Goal: Transaction & Acquisition: Purchase product/service

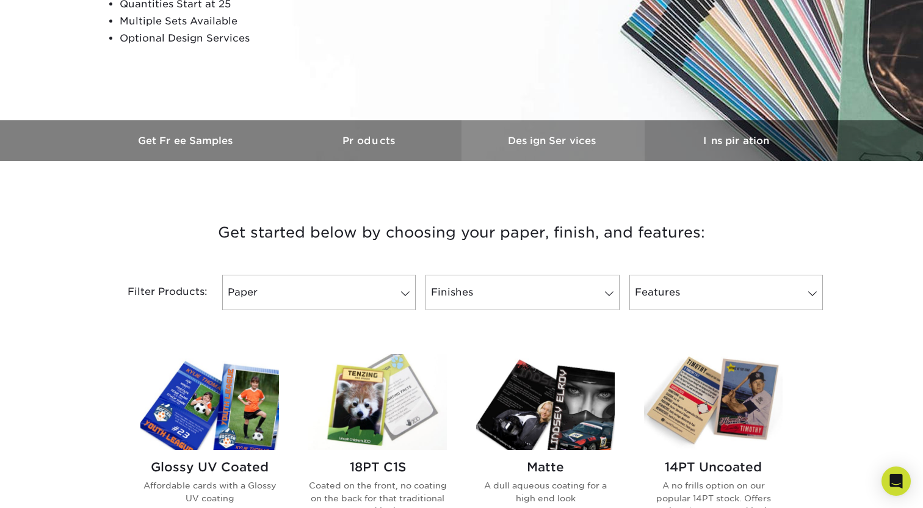
scroll to position [287, 0]
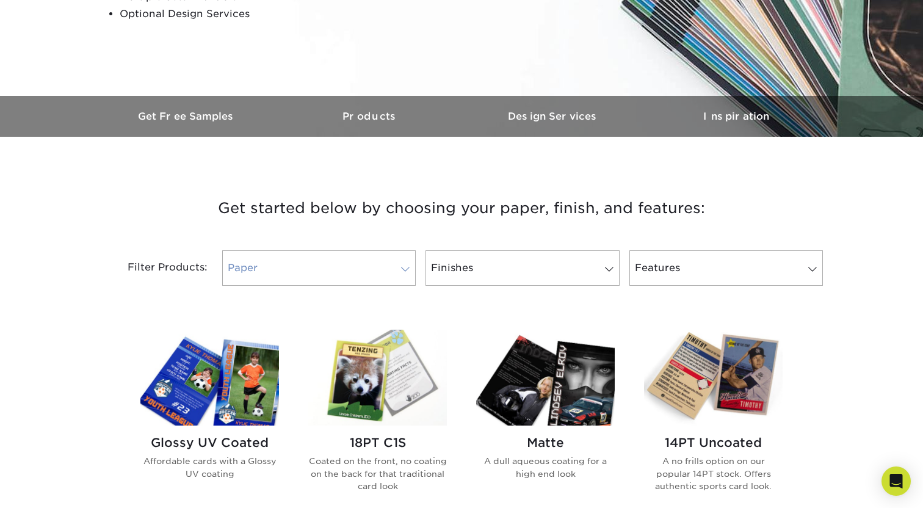
click at [400, 276] on link "Paper" at bounding box center [318, 267] width 193 height 35
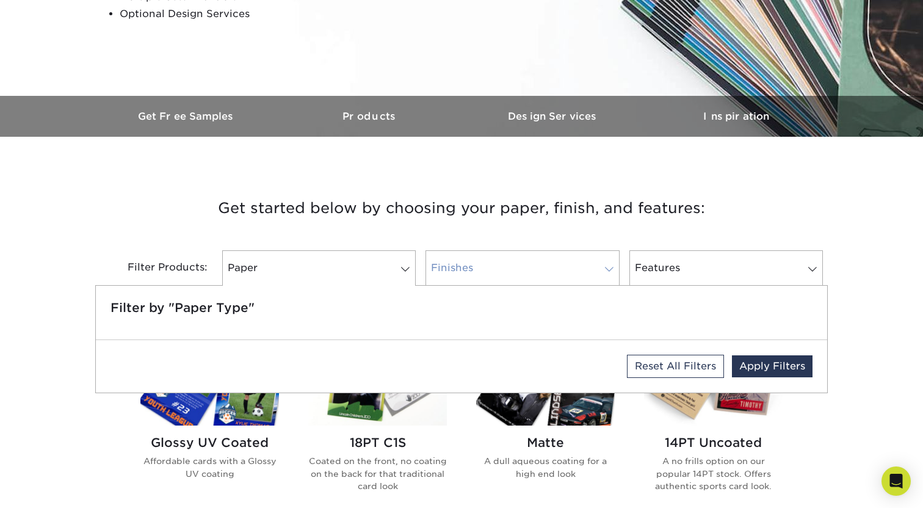
click at [560, 270] on link "Finishes" at bounding box center [521, 267] width 193 height 35
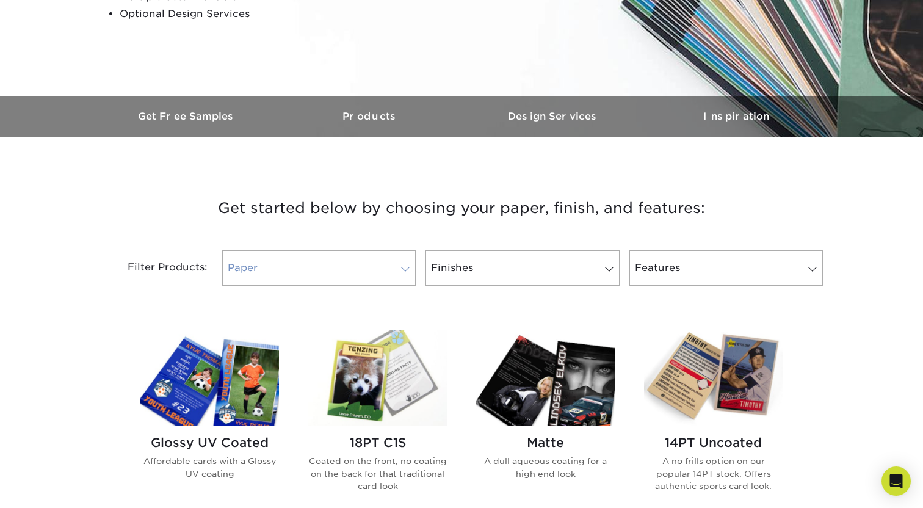
click at [414, 274] on span at bounding box center [405, 269] width 17 height 10
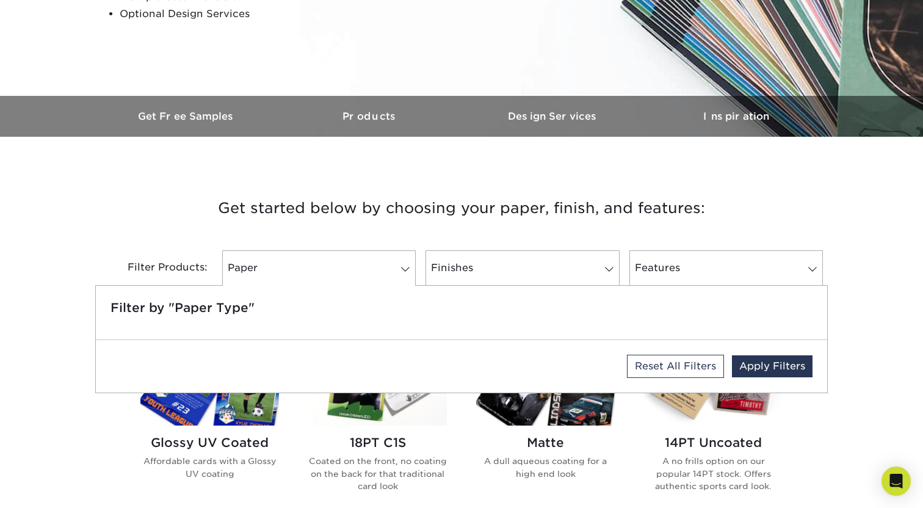
click at [513, 212] on h3 "Get started below by choosing your paper, finish, and features:" at bounding box center [461, 208] width 714 height 55
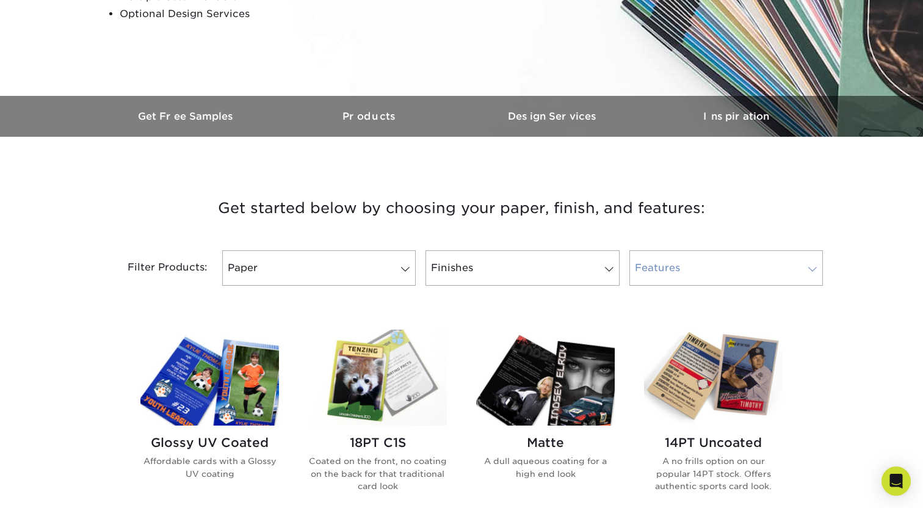
click at [684, 253] on link "Features" at bounding box center [725, 267] width 193 height 35
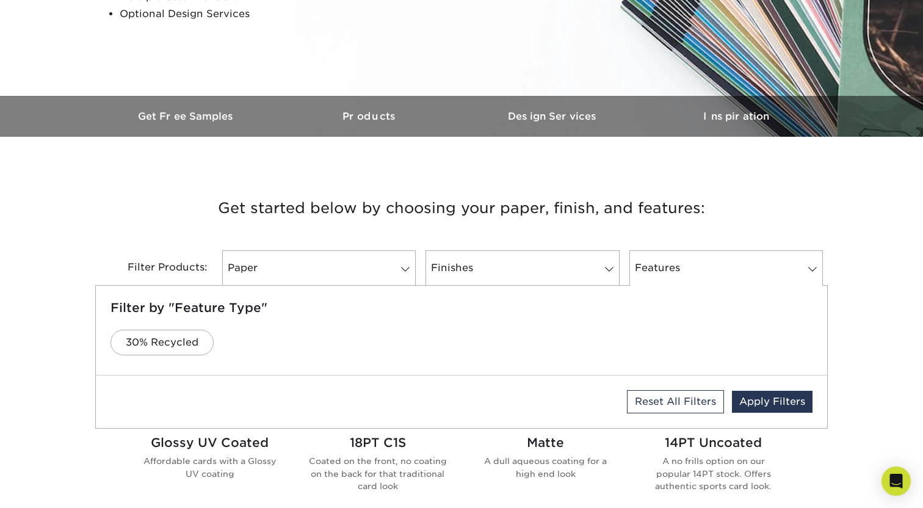
click at [654, 221] on h3 "Get started below by choosing your paper, finish, and features:" at bounding box center [461, 208] width 714 height 55
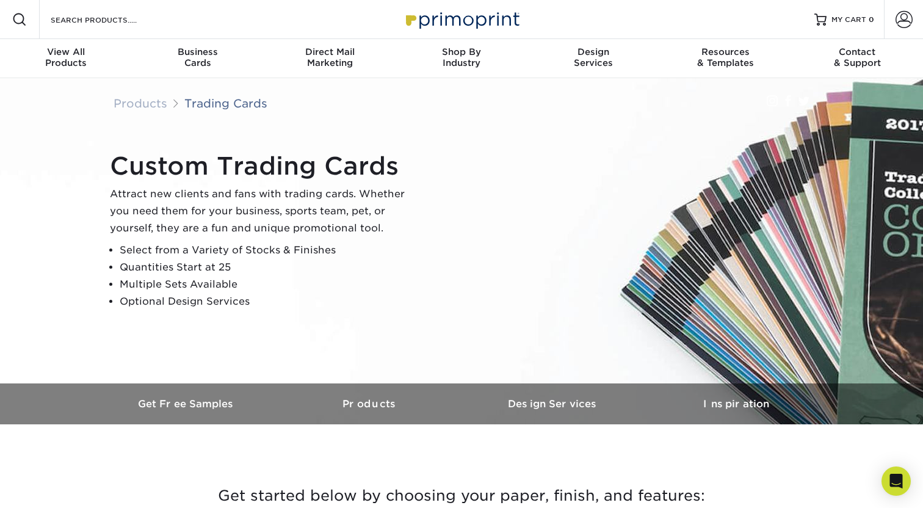
scroll to position [1, 0]
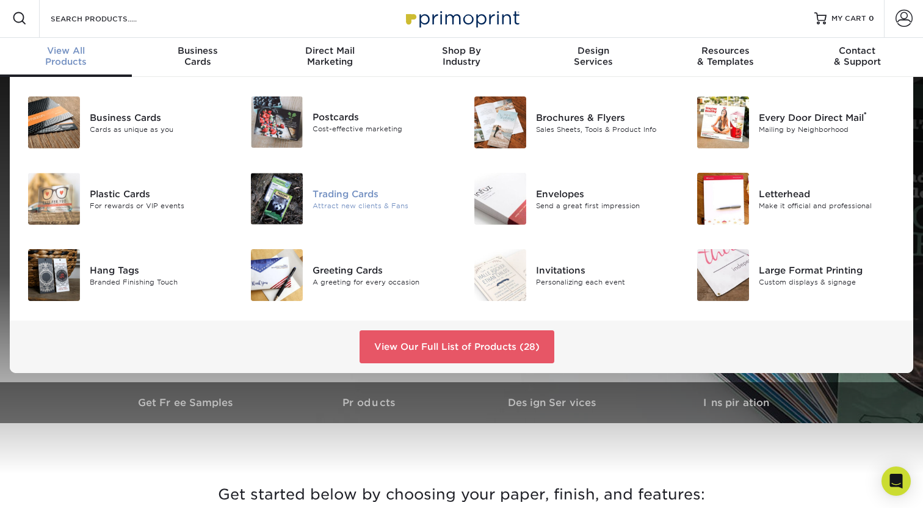
click at [373, 194] on div "Trading Cards" at bounding box center [382, 193] width 140 height 13
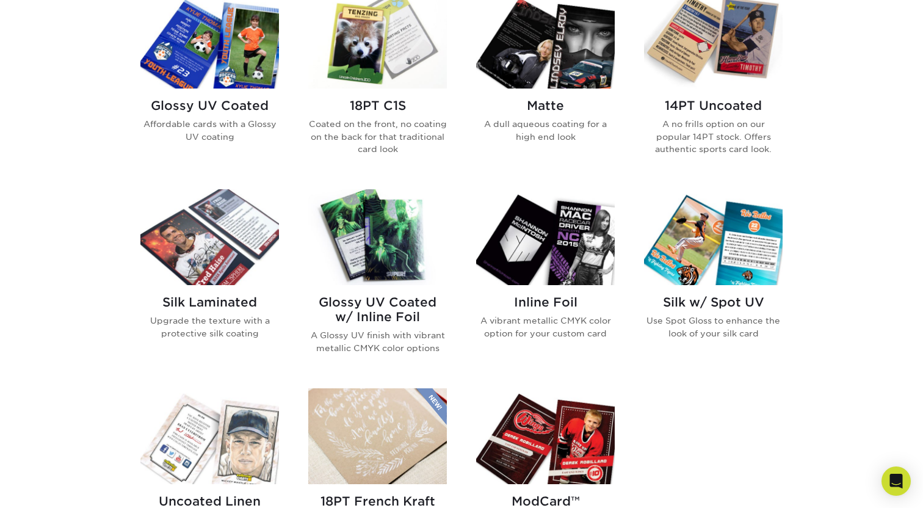
scroll to position [359, 0]
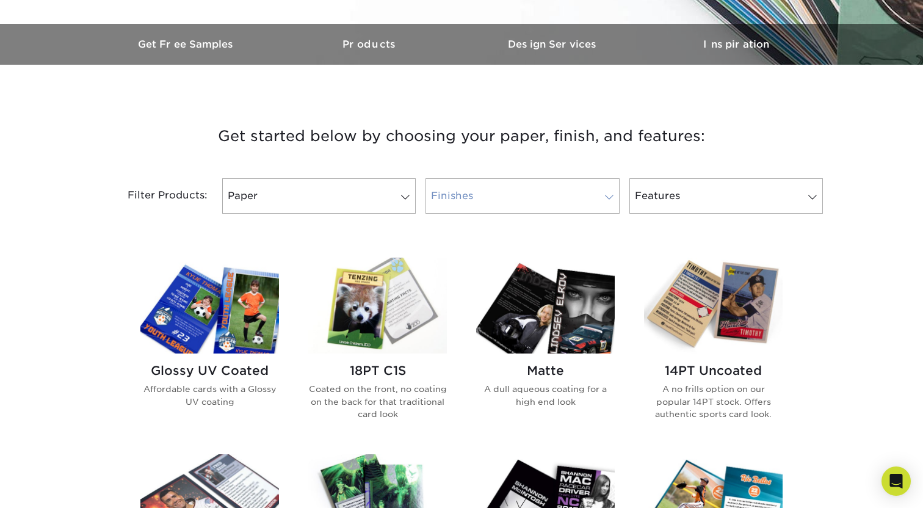
click at [473, 202] on link "Finishes" at bounding box center [521, 195] width 193 height 35
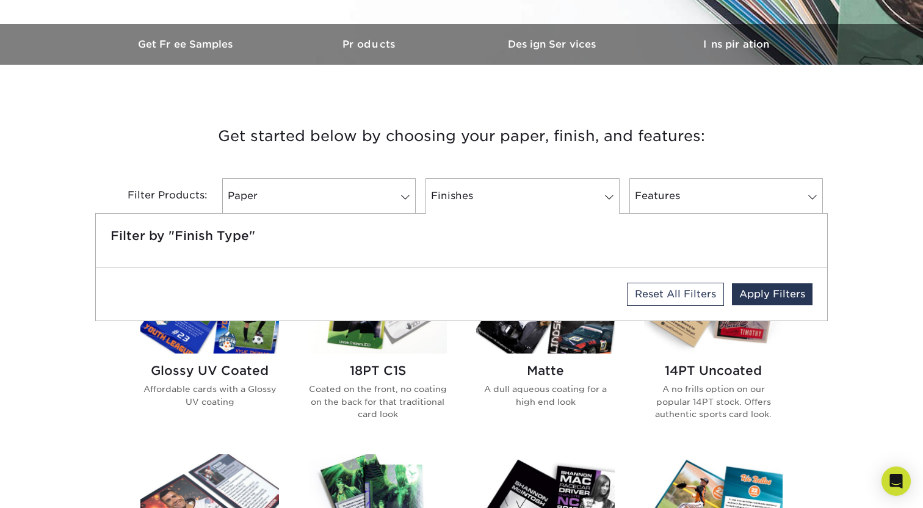
click at [673, 139] on h3 "Get started below by choosing your paper, finish, and features:" at bounding box center [461, 136] width 714 height 55
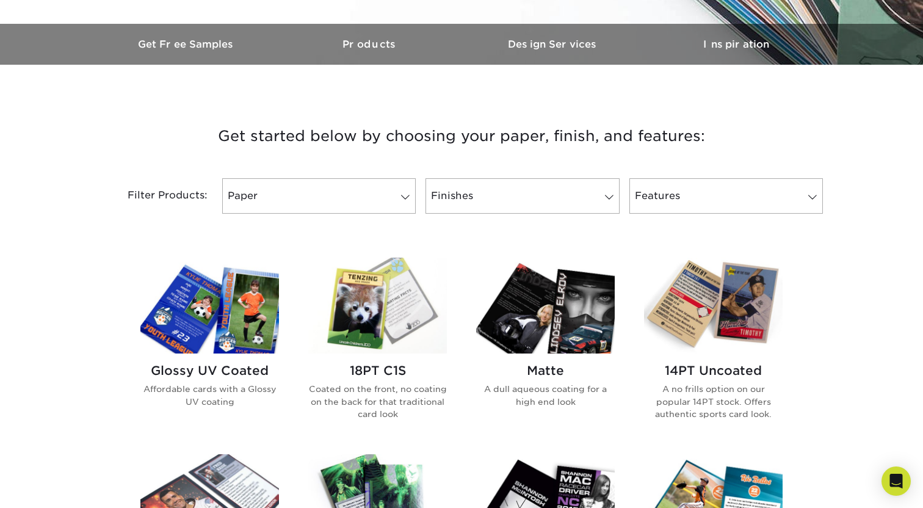
click at [385, 330] on img at bounding box center [377, 306] width 139 height 96
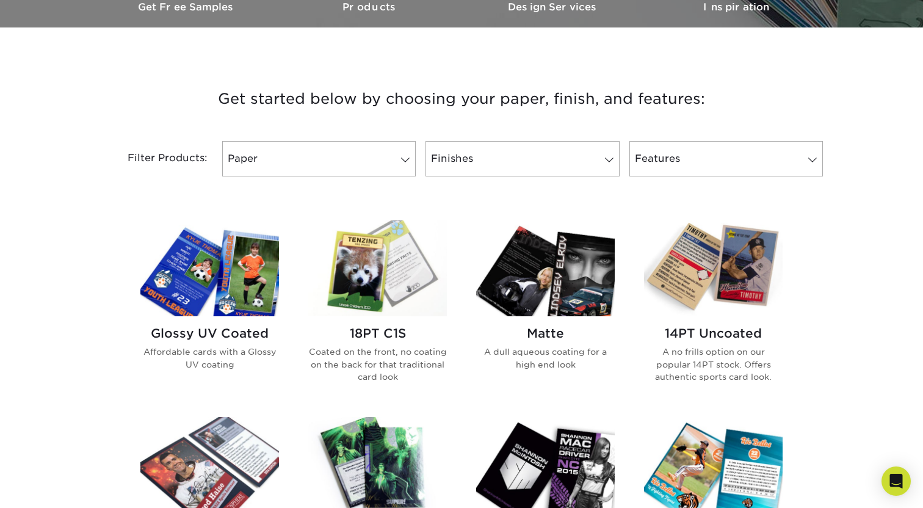
scroll to position [572, 0]
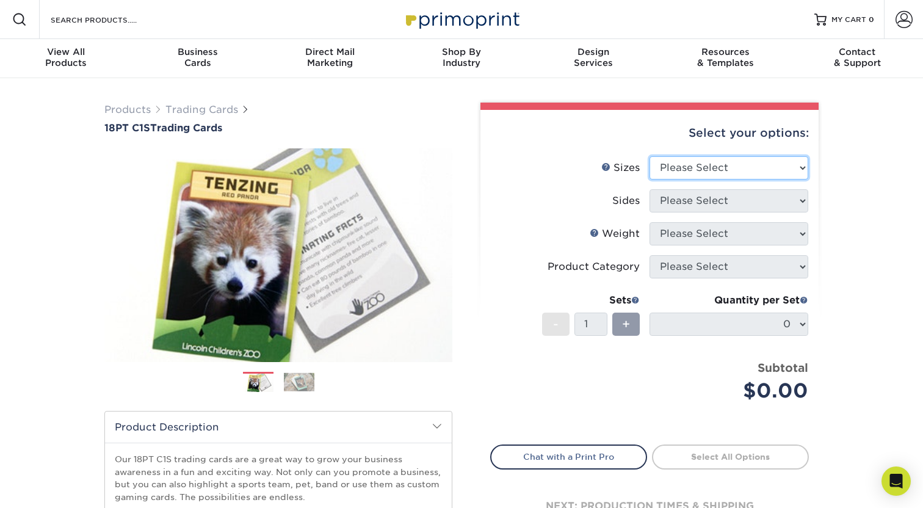
select select "2.50x3.50"
click option "2.5" x 3.5"" at bounding box center [0, 0] width 0 height 0
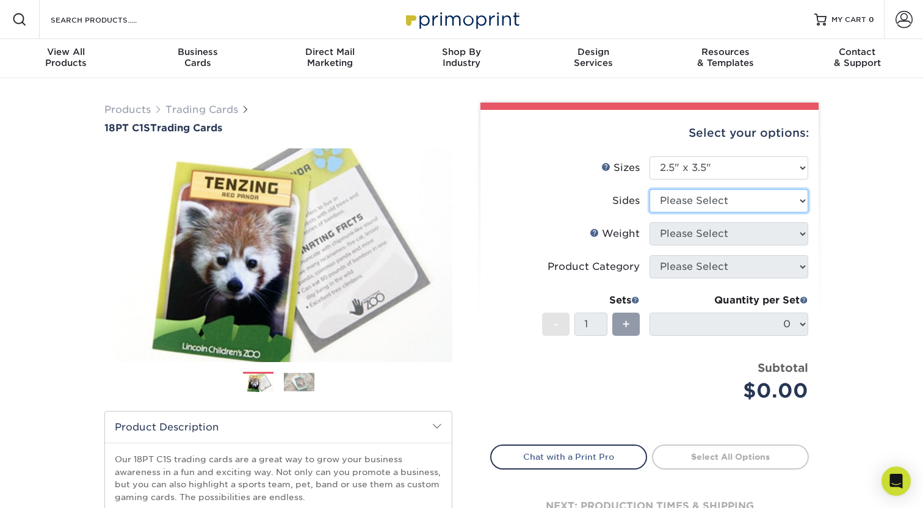
select select "13abbda7-1d64-4f25-8bb2-c179b224825d"
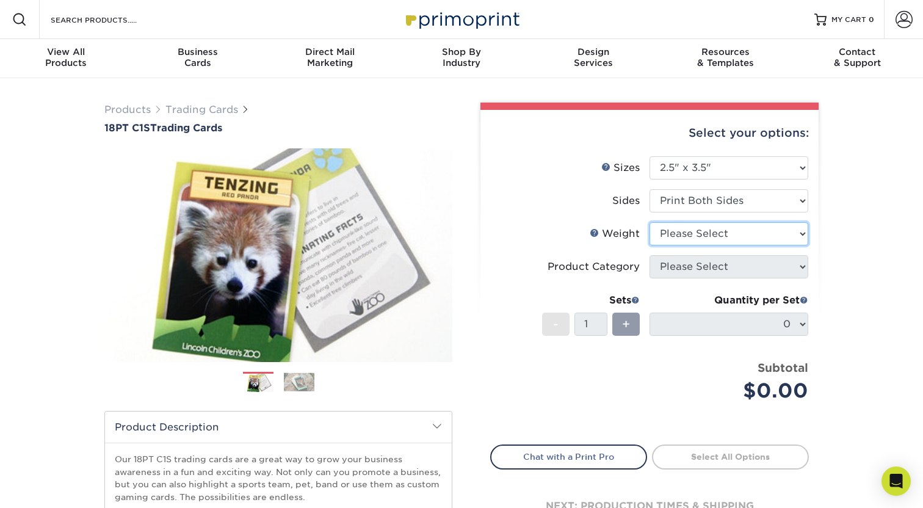
select select "18PTC1S"
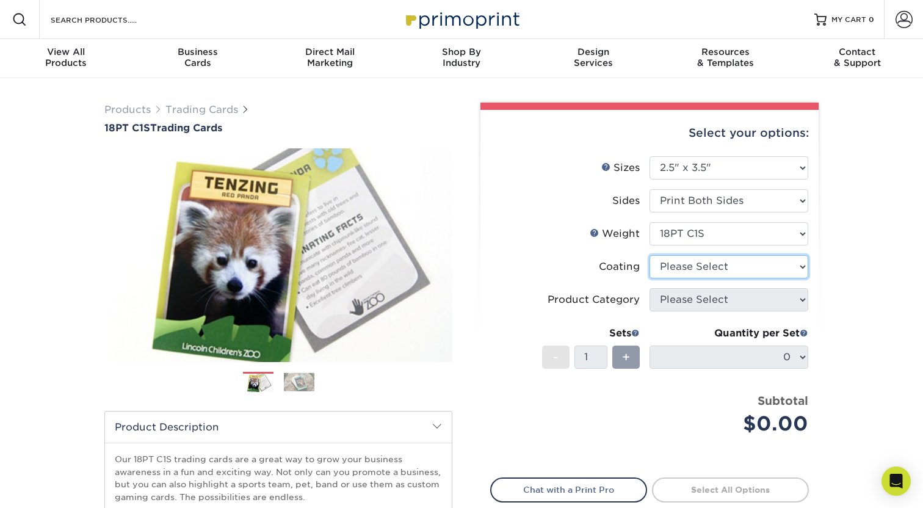
select select "3e7618de-abca-4bda-9f97-8b9129e913d8"
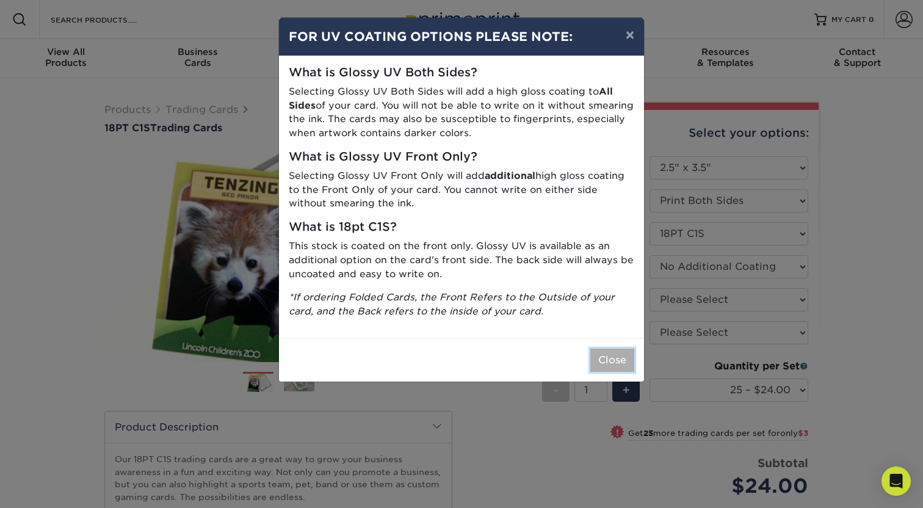
click at [618, 361] on button "Close" at bounding box center [612, 359] width 44 height 23
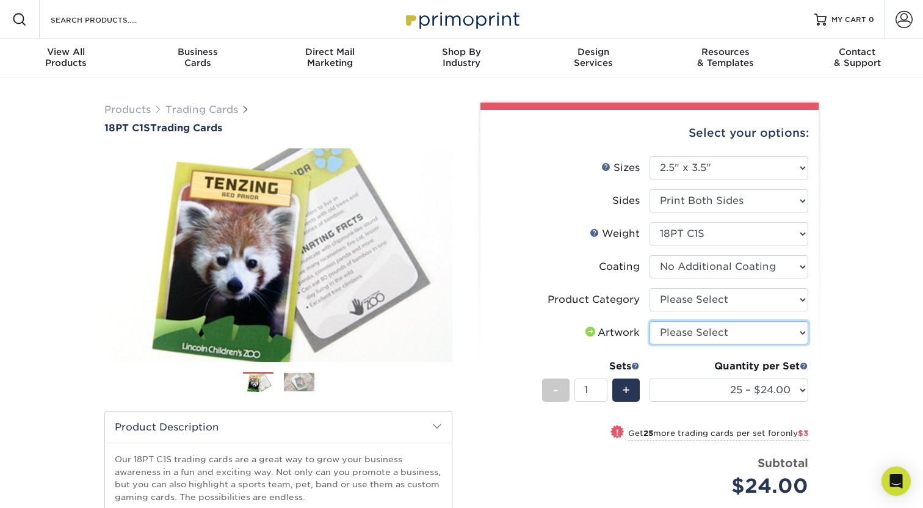
select select "upload"
click option "I will upload files" at bounding box center [0, 0] width 0 height 0
click at [683, 315] on li "Product Category Please Select Trading Cards" at bounding box center [649, 304] width 317 height 33
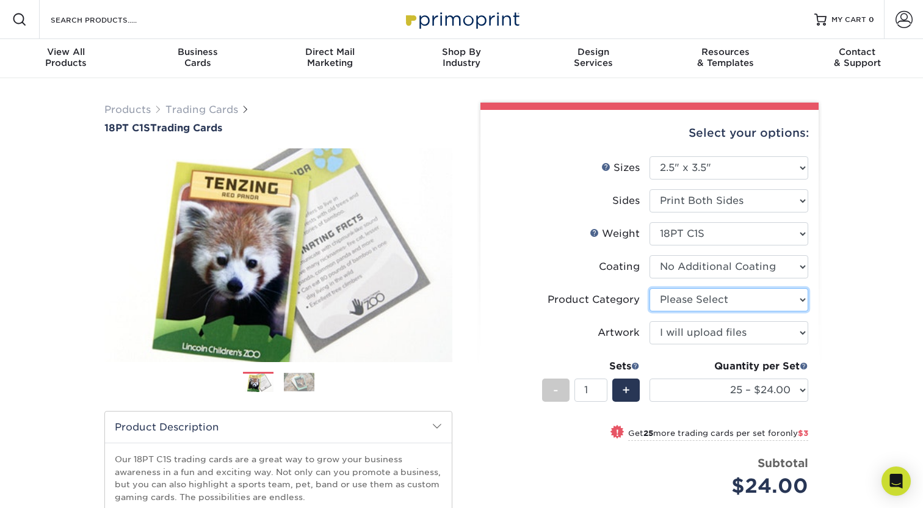
select select "c2f9bce9-36c2-409d-b101-c29d9d031e18"
click option "Trading Cards" at bounding box center [0, 0] width 0 height 0
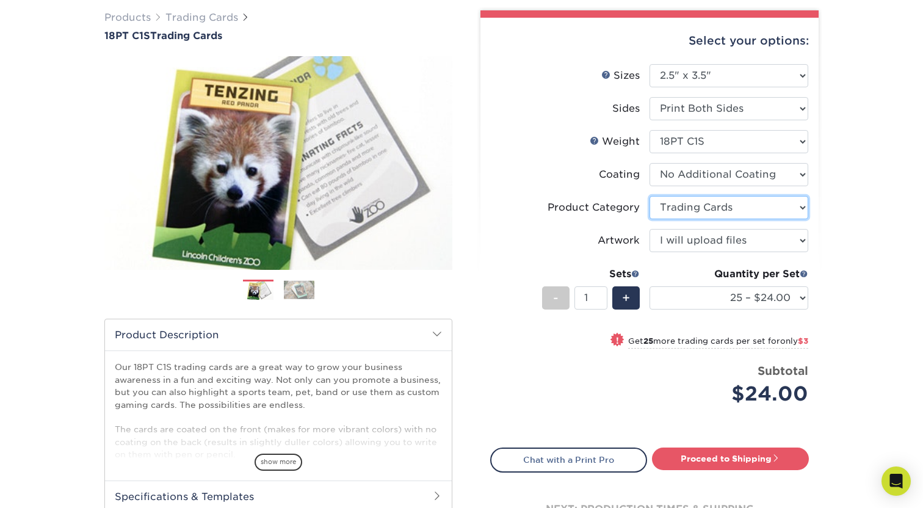
scroll to position [93, 0]
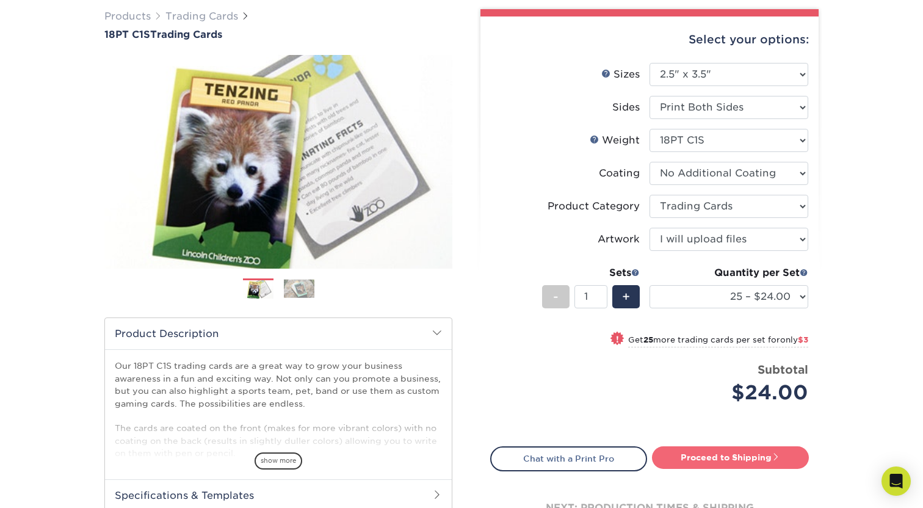
click at [716, 458] on link "Proceed to Shipping" at bounding box center [730, 457] width 157 height 22
type input "Set 1"
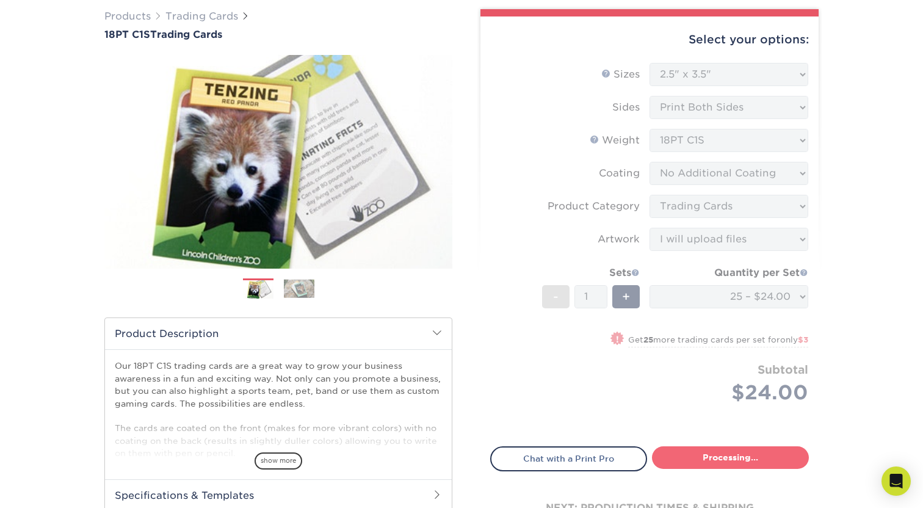
select select "93496b82-97d9-442a-849d-a6c043c823b6"
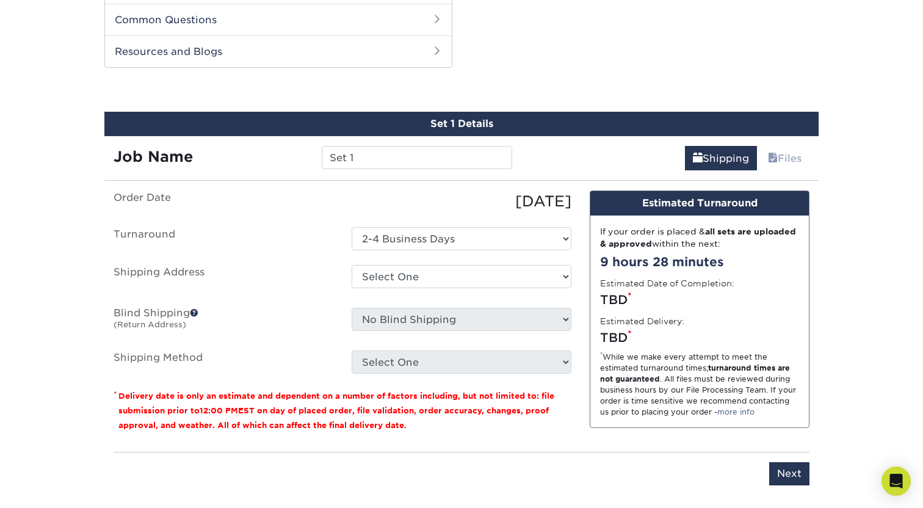
scroll to position [608, 0]
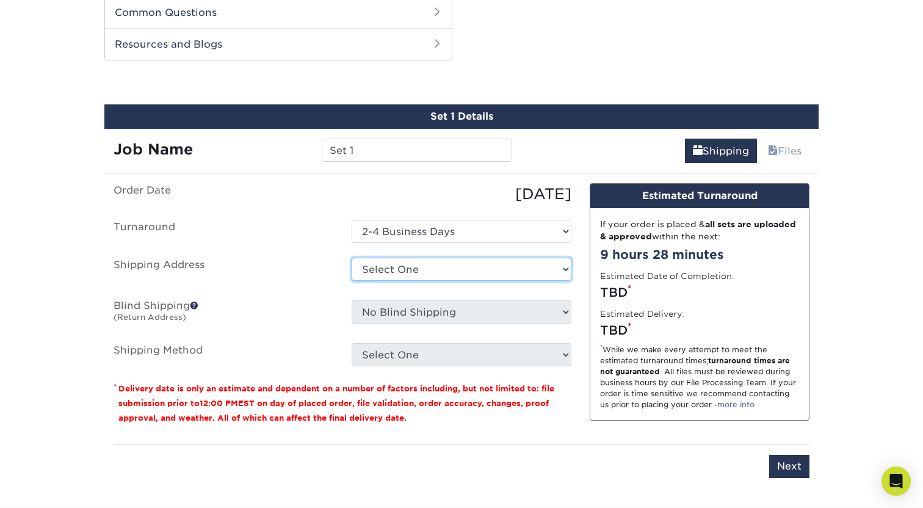
select select "newaddress"
click option "+ Add New Address" at bounding box center [0, 0] width 0 height 0
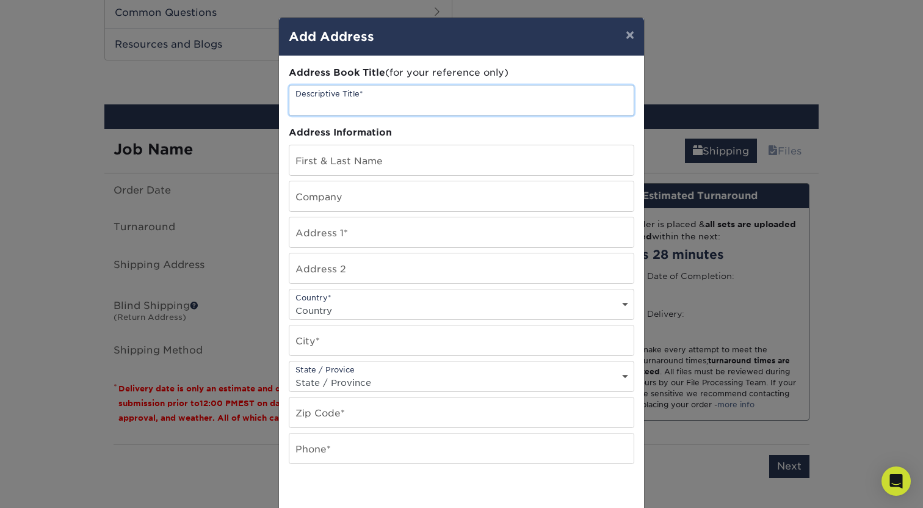
click at [400, 114] on input "text" at bounding box center [461, 100] width 344 height 30
type input "Next Pack Magik TCG"
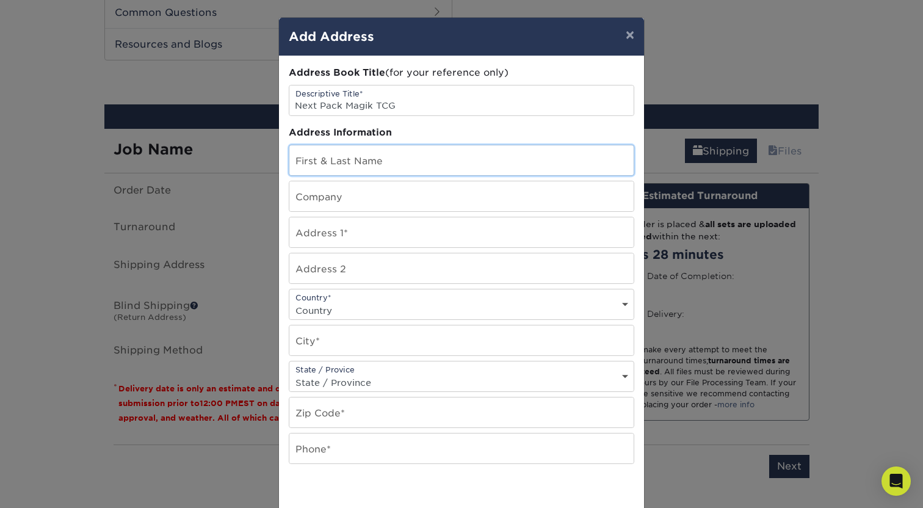
click at [389, 162] on input "text" at bounding box center [461, 160] width 344 height 30
type input "Kevin Ford"
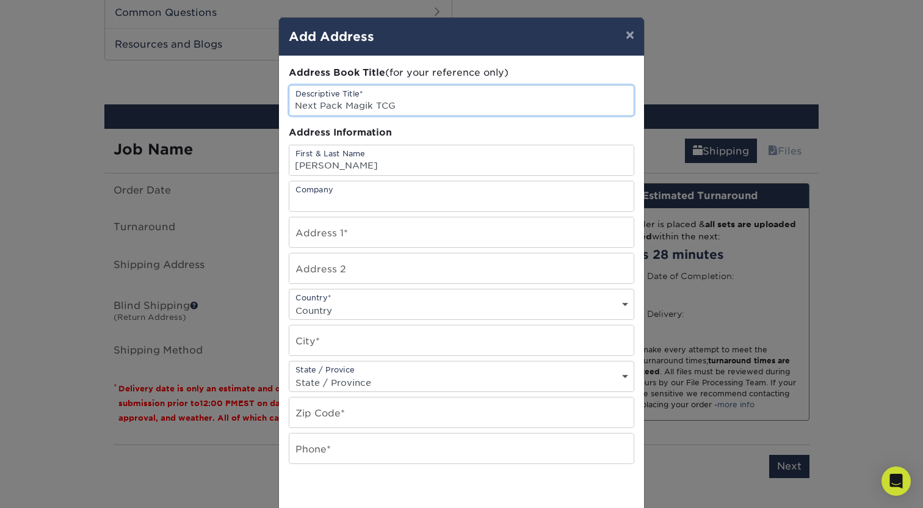
click at [379, 103] on input "Next Pack Magik TCG" at bounding box center [461, 100] width 344 height 30
click at [380, 103] on input "Next Pack Magik TCG" at bounding box center [461, 100] width 344 height 30
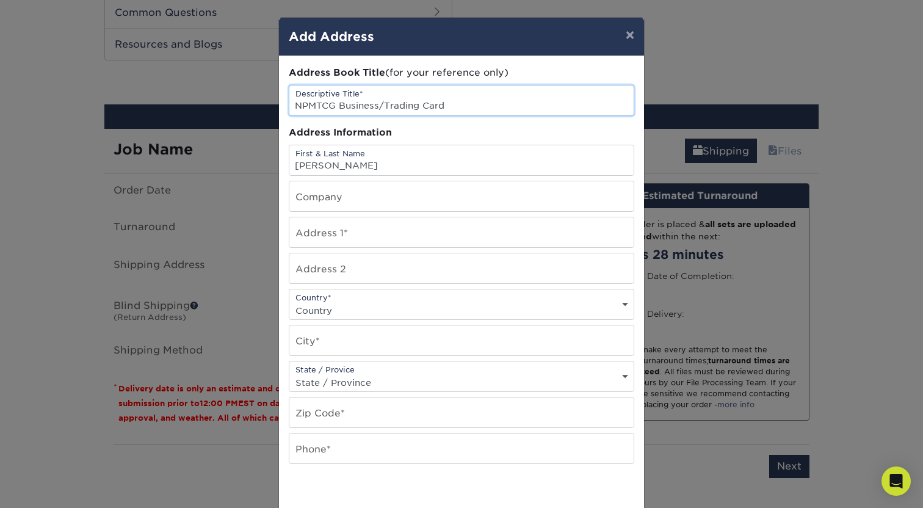
type input "NPMTCG Business/Trading Card"
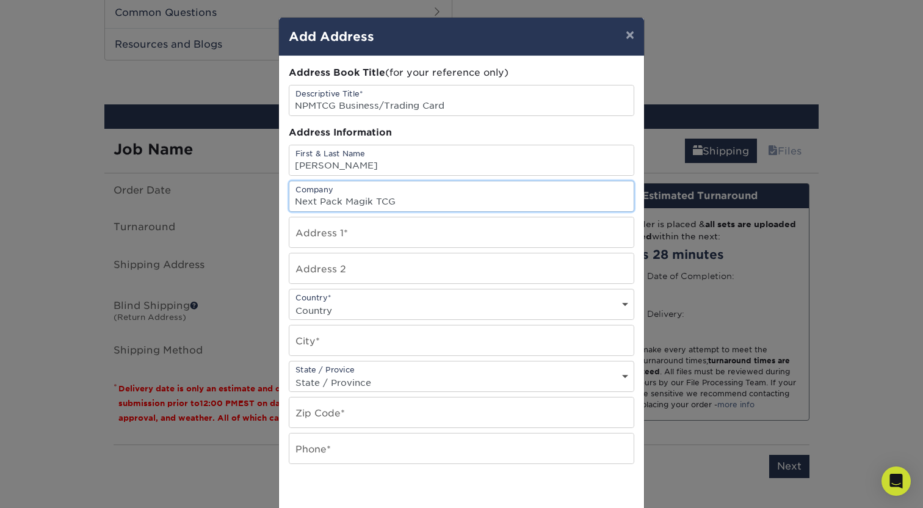
type input "Next Pack Magik TCG"
type input "74123 Manana Dr"
select select "US"
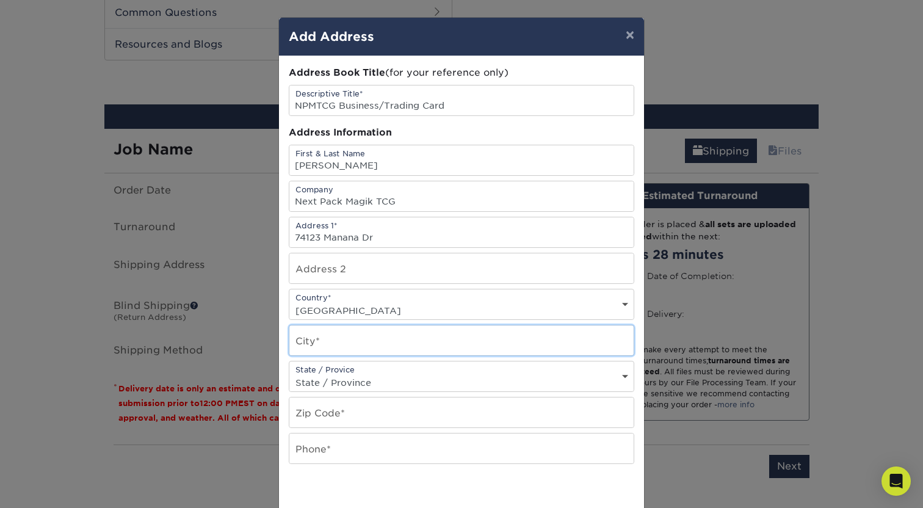
type input "Twentynine Palms"
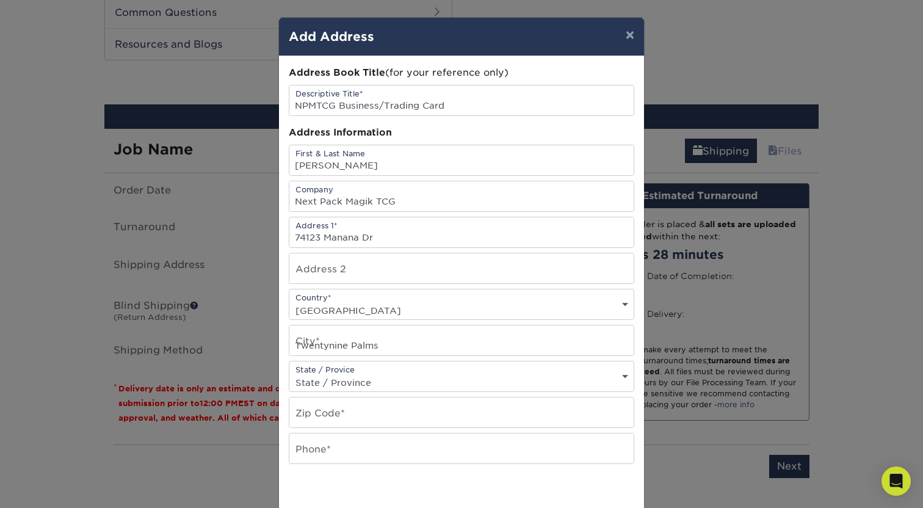
select select "CA"
type input "92277-4631"
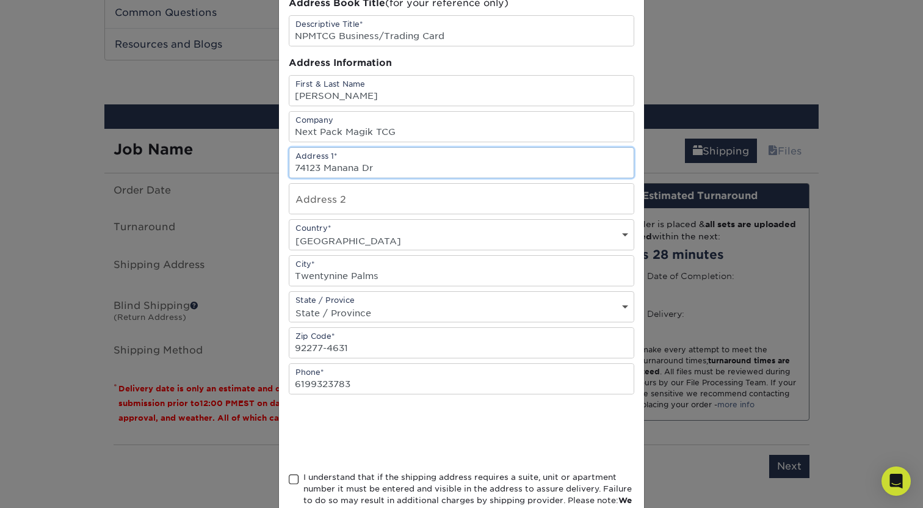
scroll to position [72, 0]
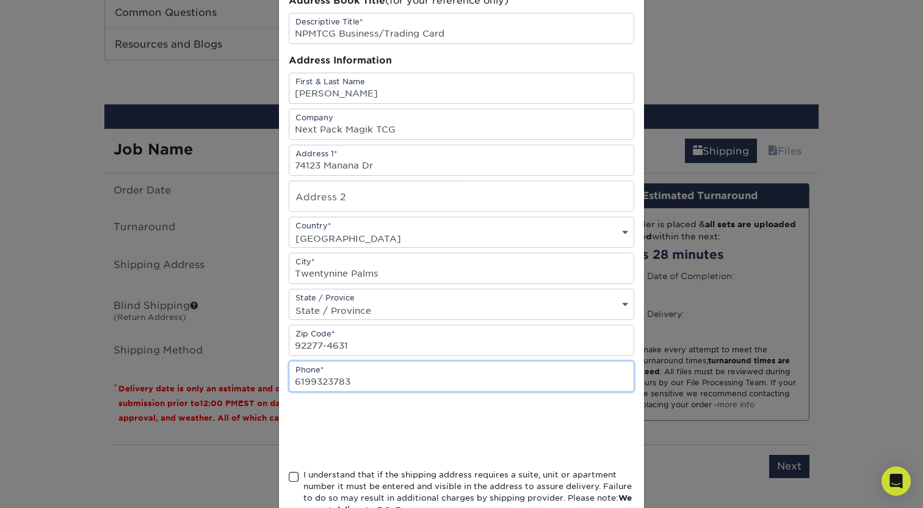
click at [366, 386] on input "6199323783" at bounding box center [461, 376] width 344 height 30
type input "6193237830"
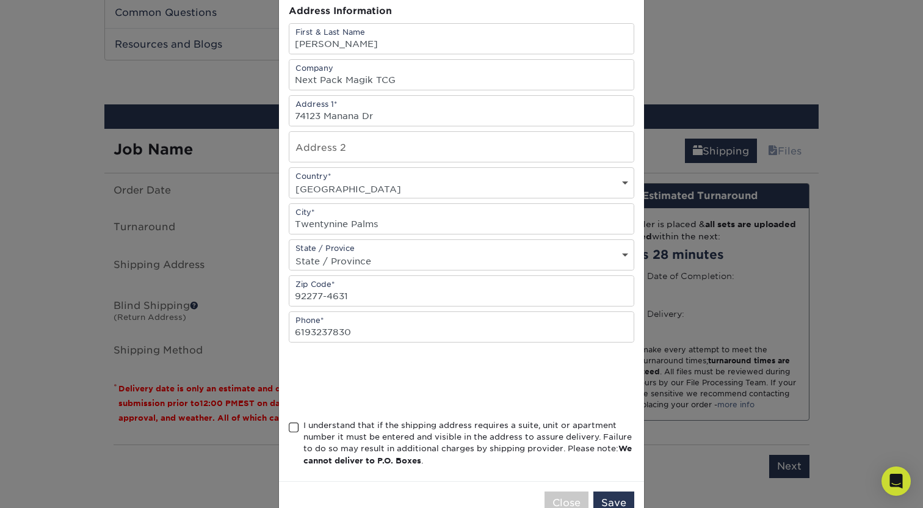
scroll to position [147, 0]
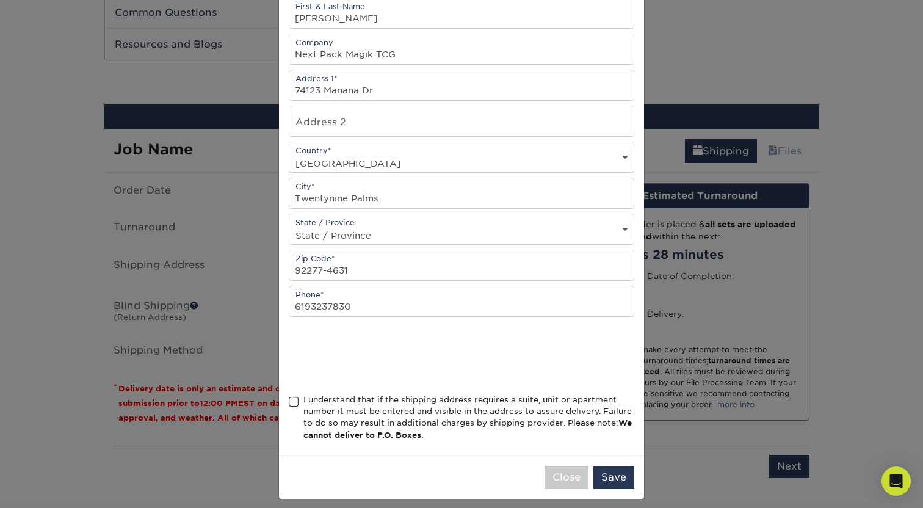
click at [348, 427] on div "I understand that if the shipping address requires a suite, unit or apartment n…" at bounding box center [468, 418] width 331 height 48
click at [0, 0] on input "I understand that if the shipping address requires a suite, unit or apartment n…" at bounding box center [0, 0] width 0 height 0
click at [626, 484] on button "Save" at bounding box center [613, 477] width 41 height 23
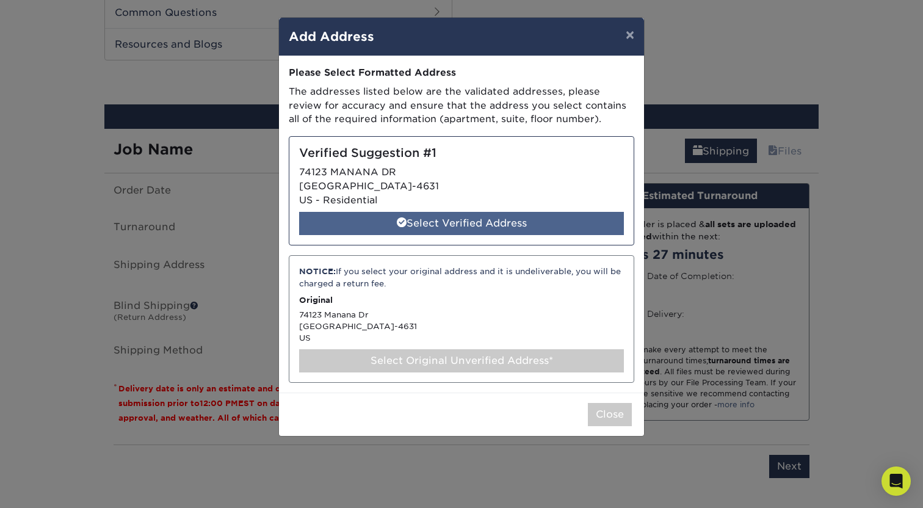
click at [491, 230] on div "Select Verified Address" at bounding box center [461, 223] width 325 height 23
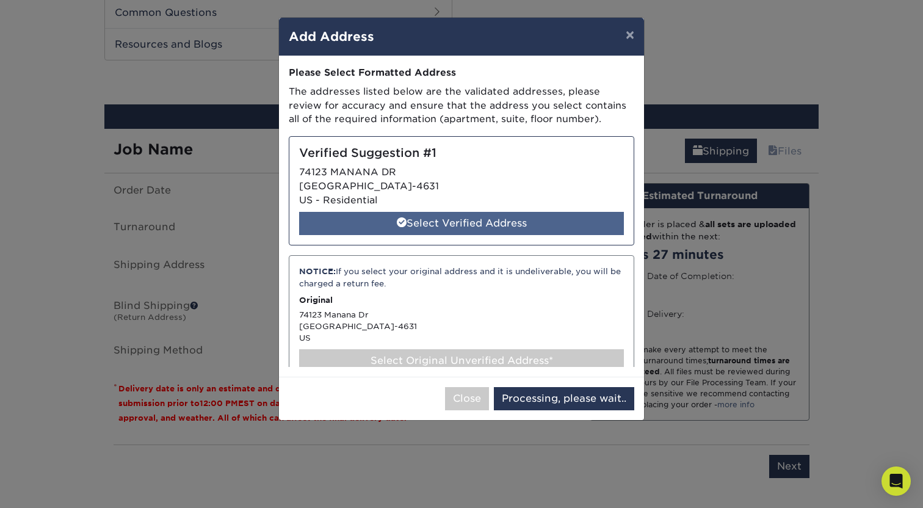
select select "286199"
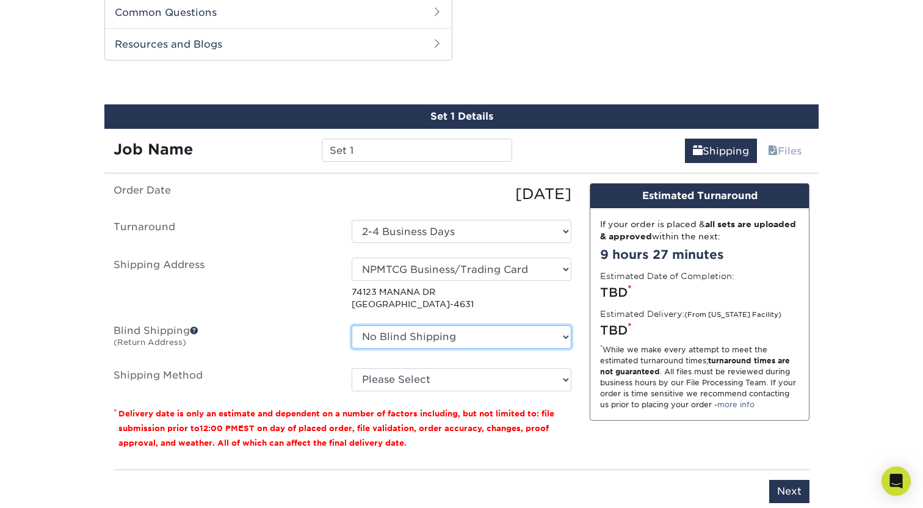
click option "No Blind Shipping" at bounding box center [0, 0] width 0 height 0
click at [196, 330] on span at bounding box center [194, 330] width 9 height 9
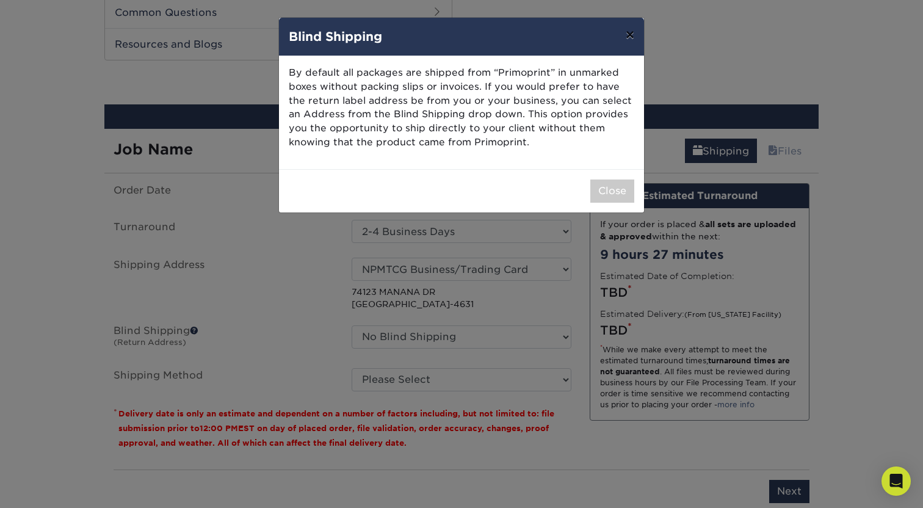
click at [625, 39] on button "×" at bounding box center [630, 35] width 28 height 34
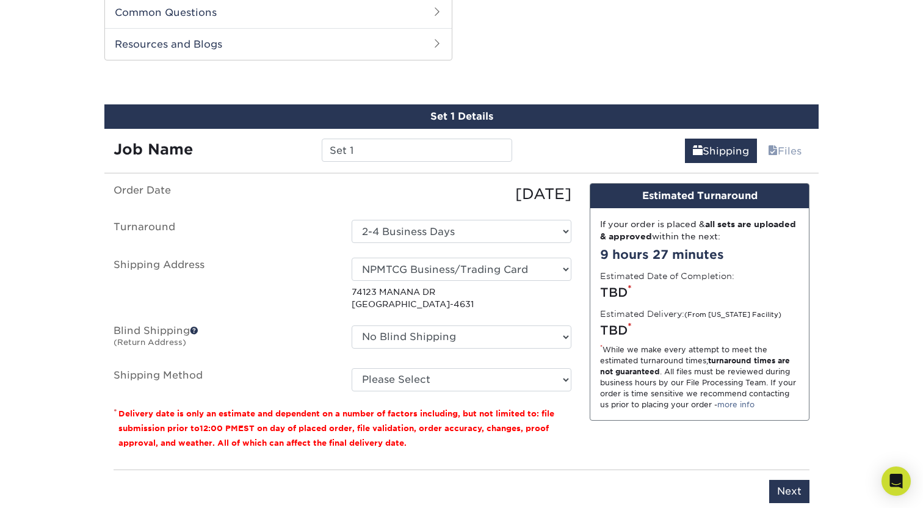
scroll to position [624, 0]
